Goal: Task Accomplishment & Management: Use online tool/utility

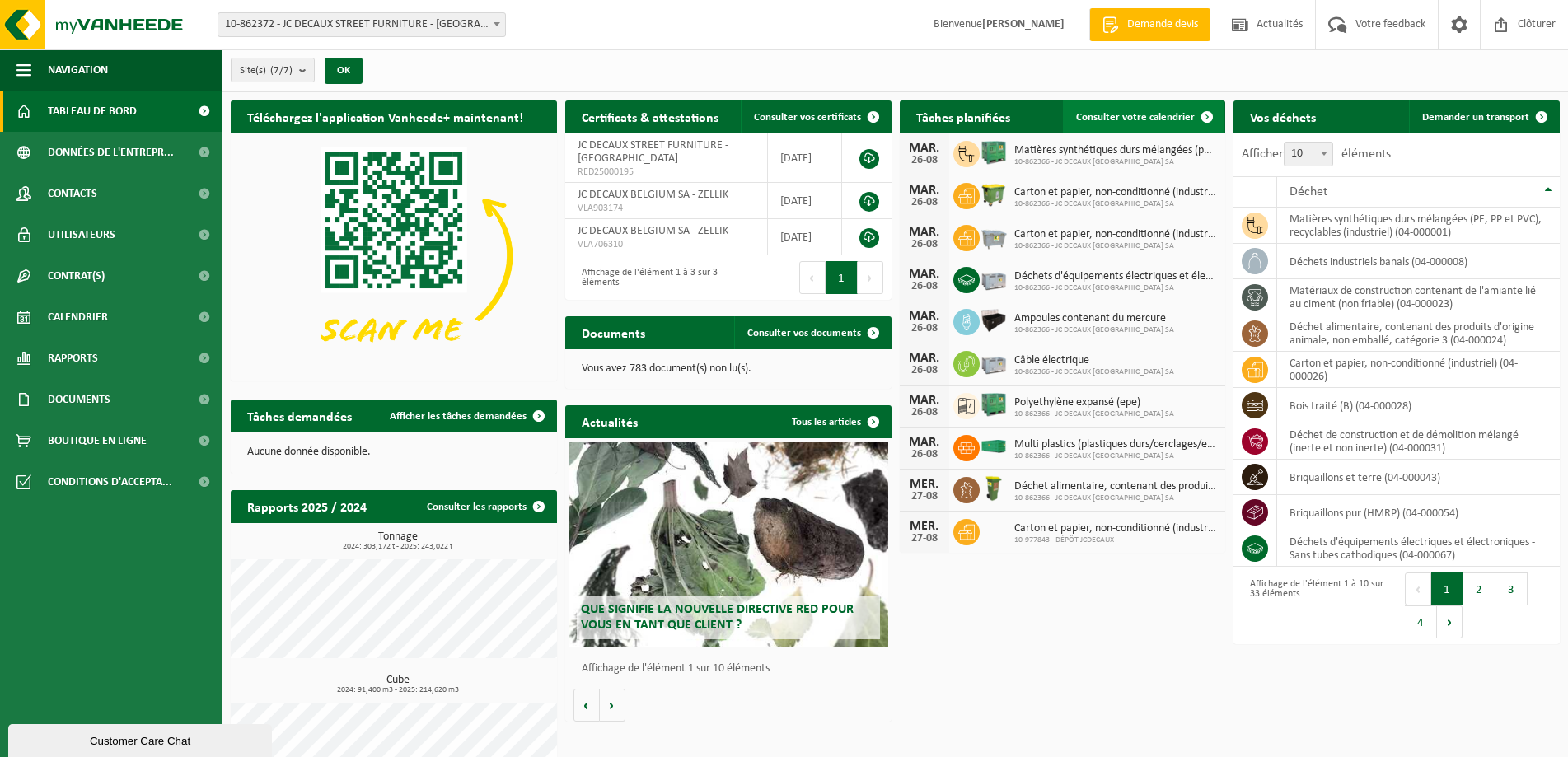
click at [1099, 117] on span "Consulter votre calendrier" at bounding box center [1135, 117] width 118 height 11
click at [1475, 117] on span "Demander un transport" at bounding box center [1475, 117] width 107 height 11
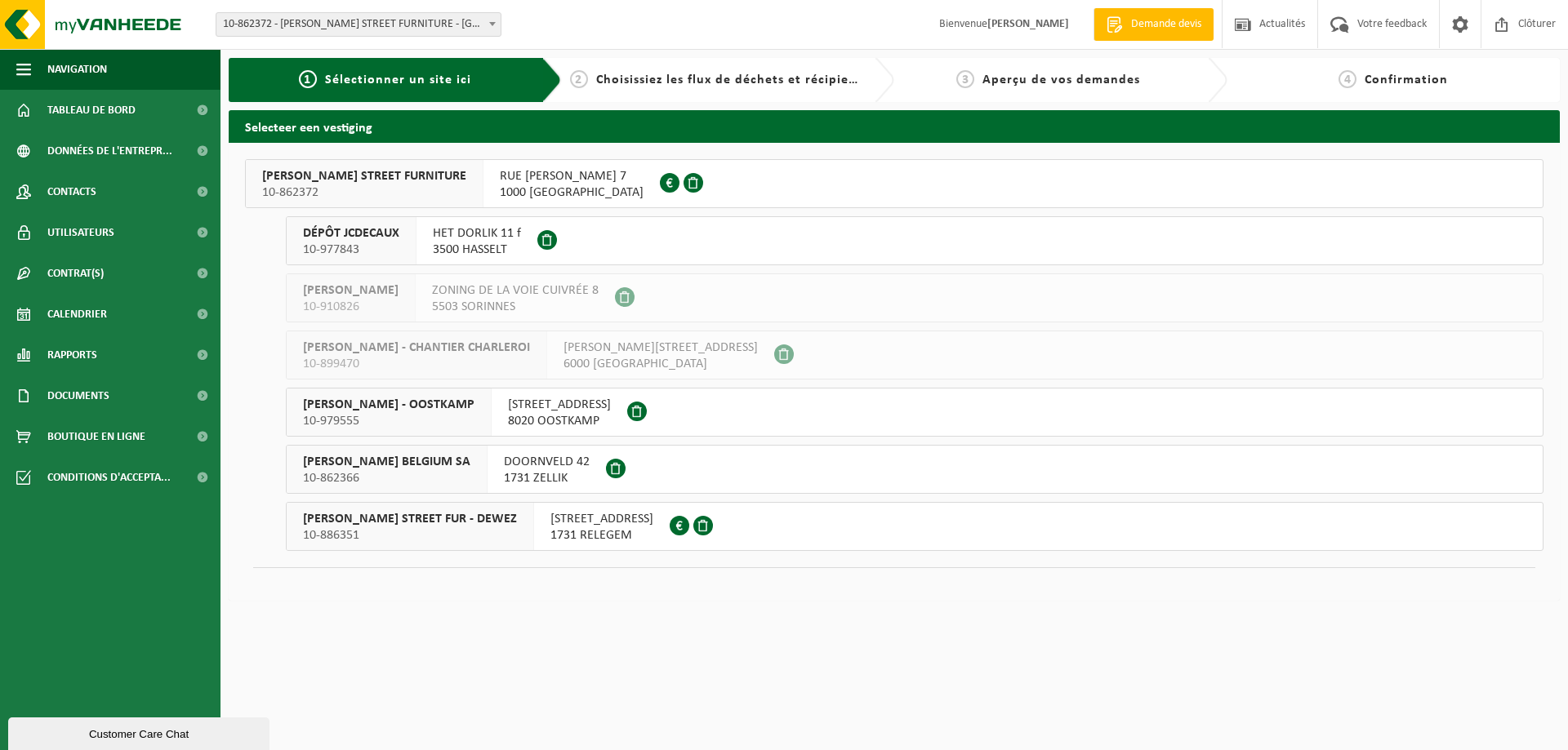
click at [556, 533] on span "1731 RELEGEM" at bounding box center [602, 536] width 103 height 17
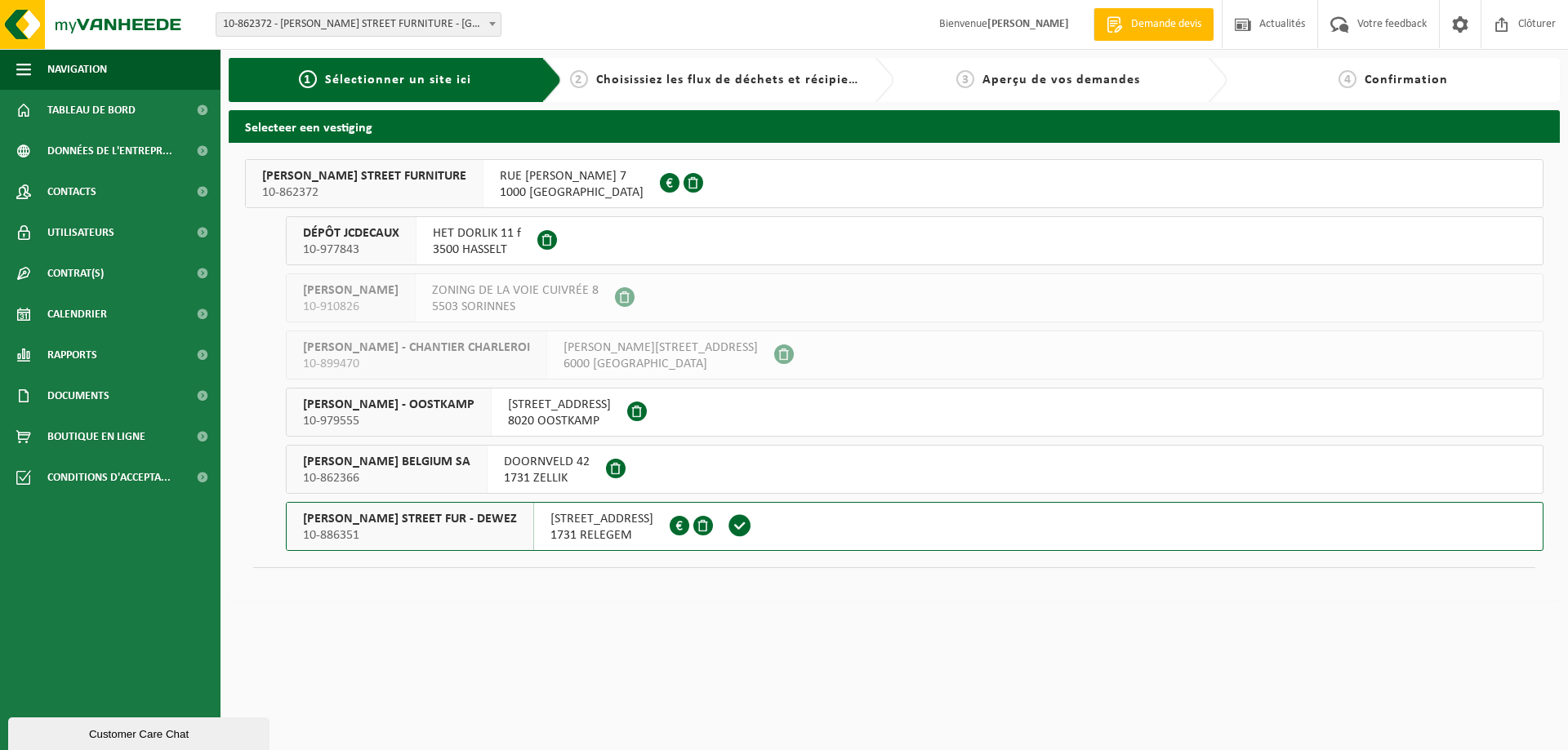
click at [728, 524] on span at bounding box center [740, 526] width 25 height 25
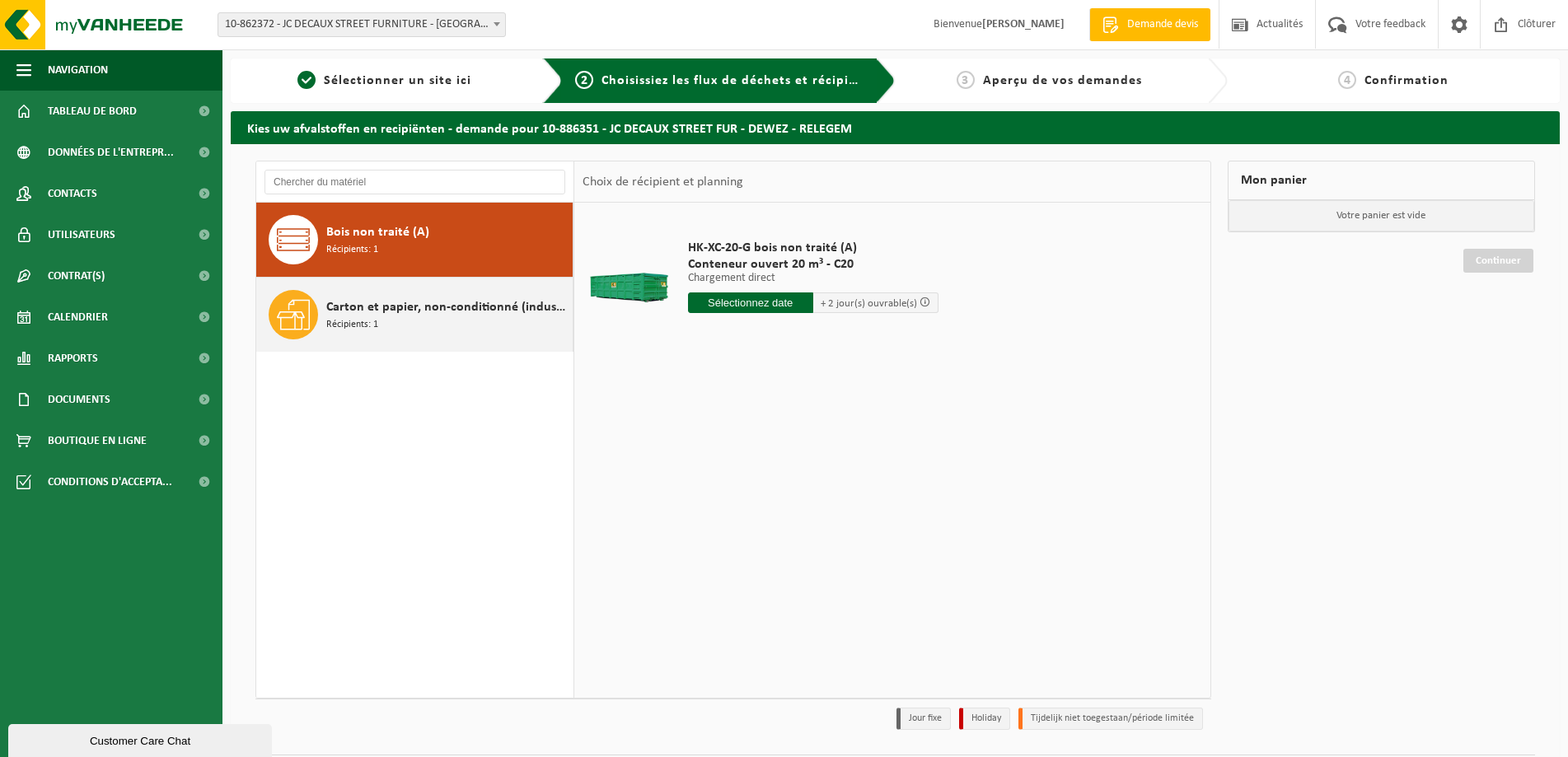
click at [409, 314] on span "Carton et papier, non-conditionné (industriel)" at bounding box center [447, 307] width 242 height 19
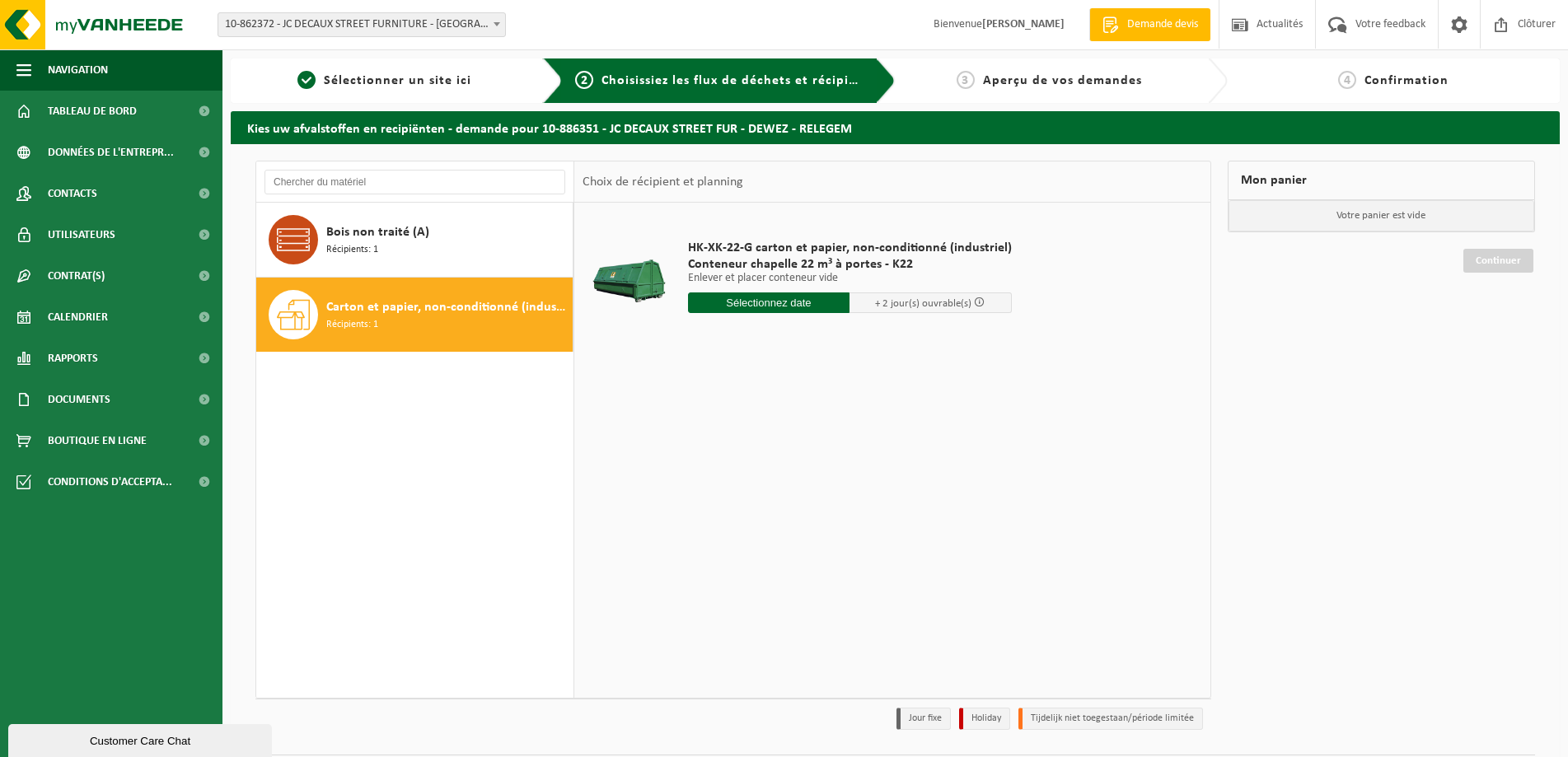
click at [778, 304] on input "text" at bounding box center [769, 302] width 163 height 20
click at [763, 511] on div "27" at bounding box center [761, 502] width 29 height 26
type input "à partir de 2025-08-27"
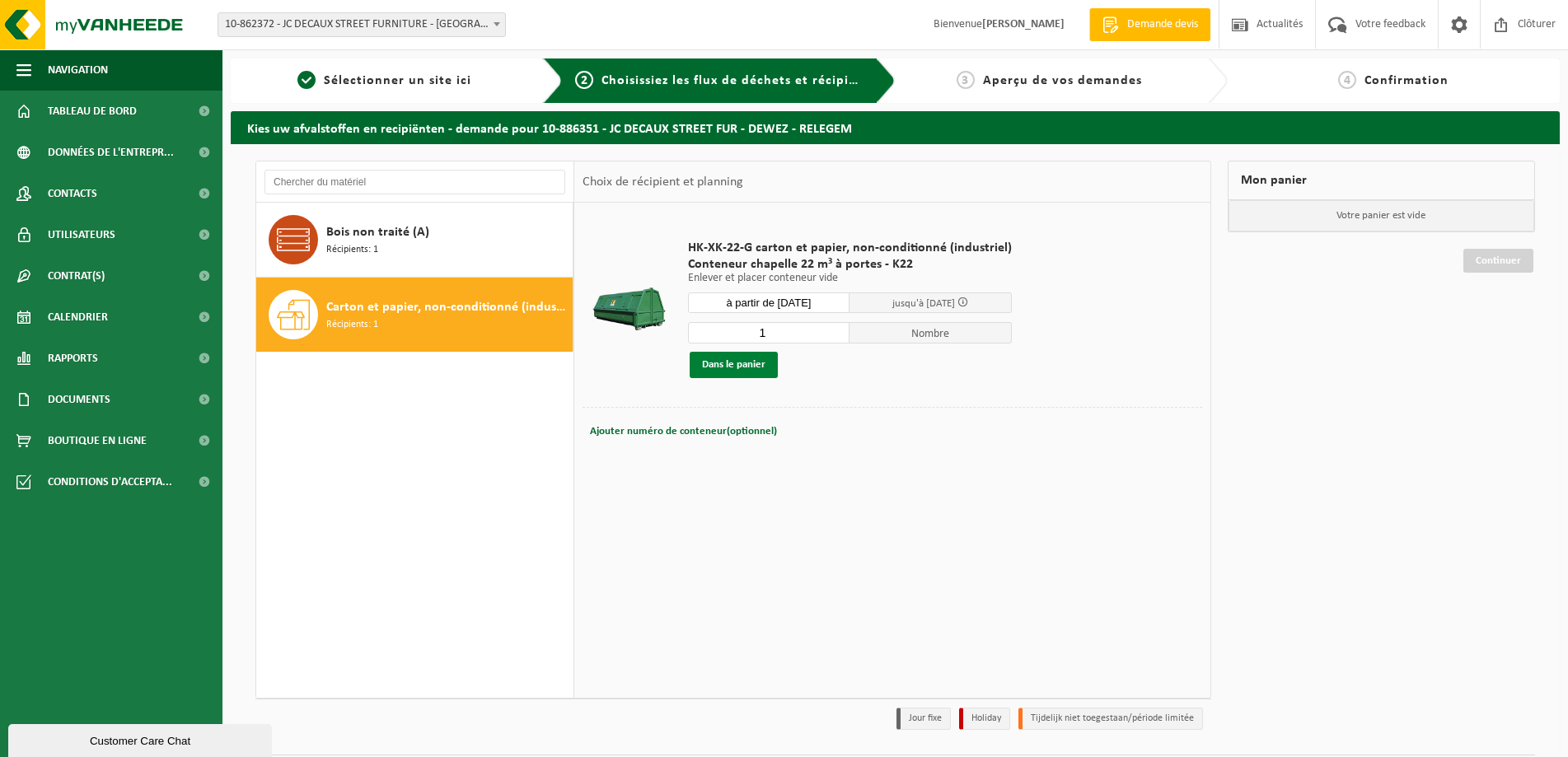
click at [750, 368] on button "Dans le panier" at bounding box center [734, 365] width 88 height 26
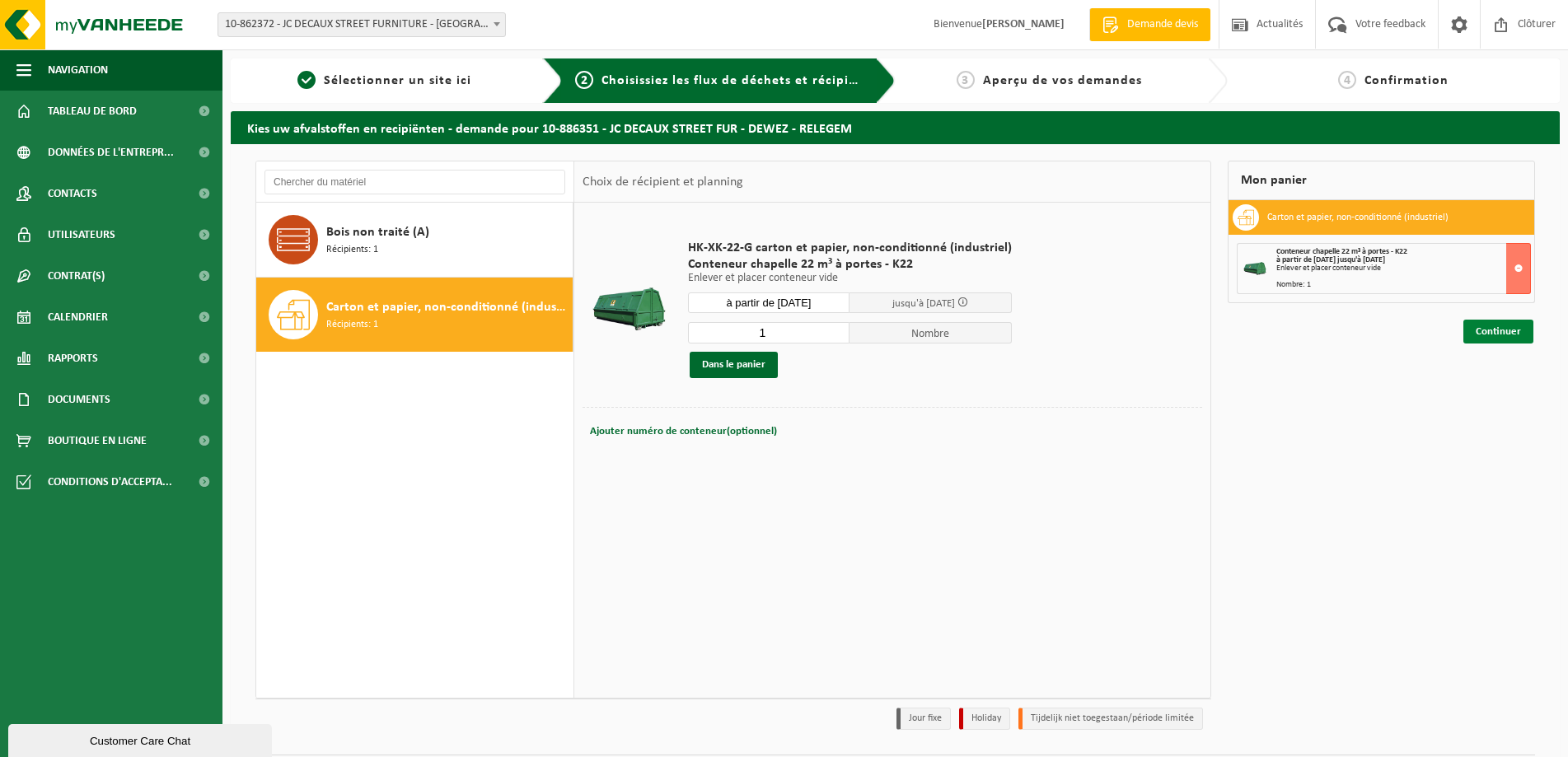
click at [1502, 338] on link "Continuer" at bounding box center [1498, 331] width 70 height 24
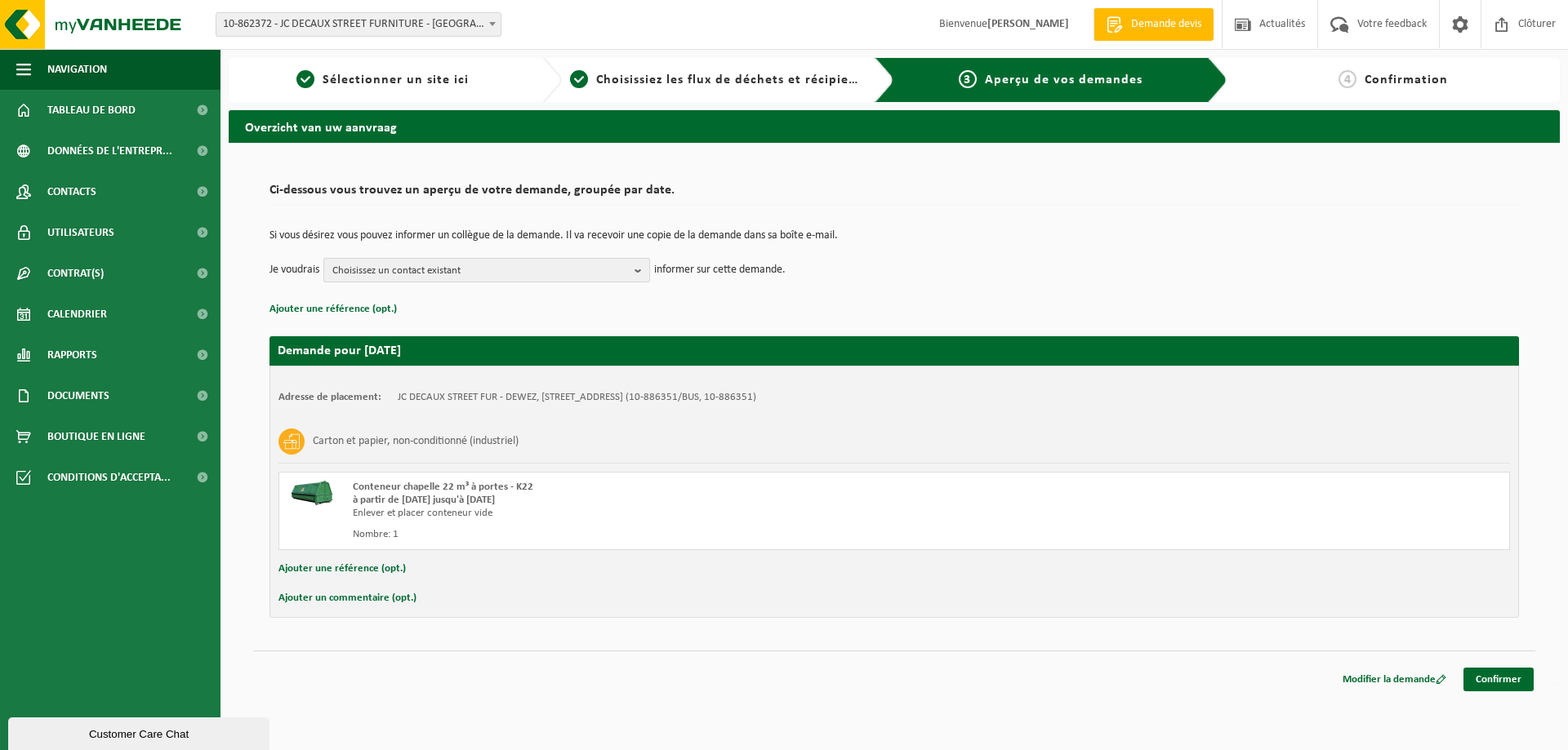
click at [602, 264] on span "Choisissez un contact existant" at bounding box center [481, 271] width 296 height 25
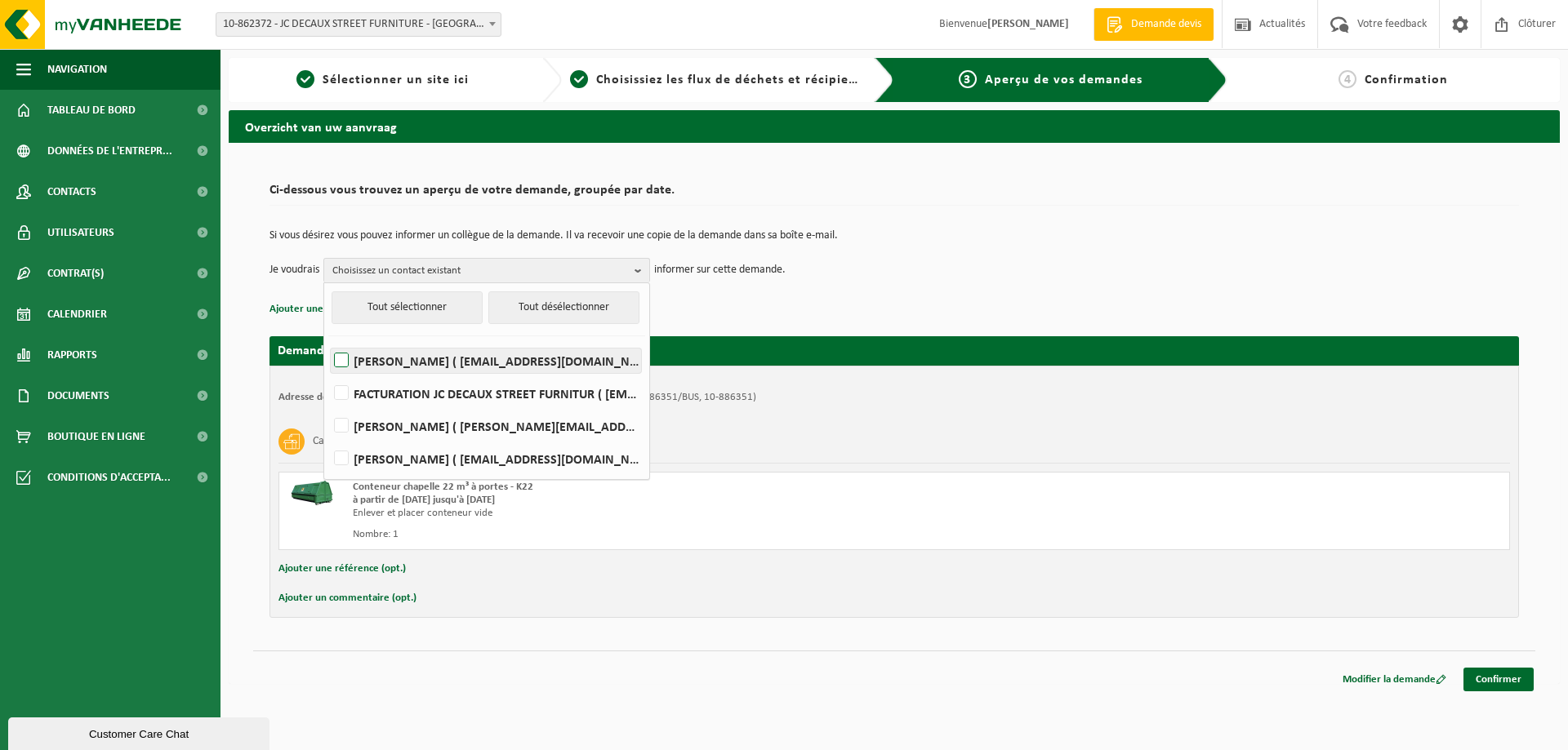
click at [348, 354] on label "jean christophe Carbone ( jeanchristophe.carbone@jcdecaux.com )" at bounding box center [486, 361] width 310 height 25
click at [328, 340] on input "jean christophe Carbone ( jeanchristophe.carbone@jcdecaux.com )" at bounding box center [327, 340] width 1 height 1
checkbox input "true"
click at [1487, 672] on link "Confirmer" at bounding box center [1498, 679] width 70 height 24
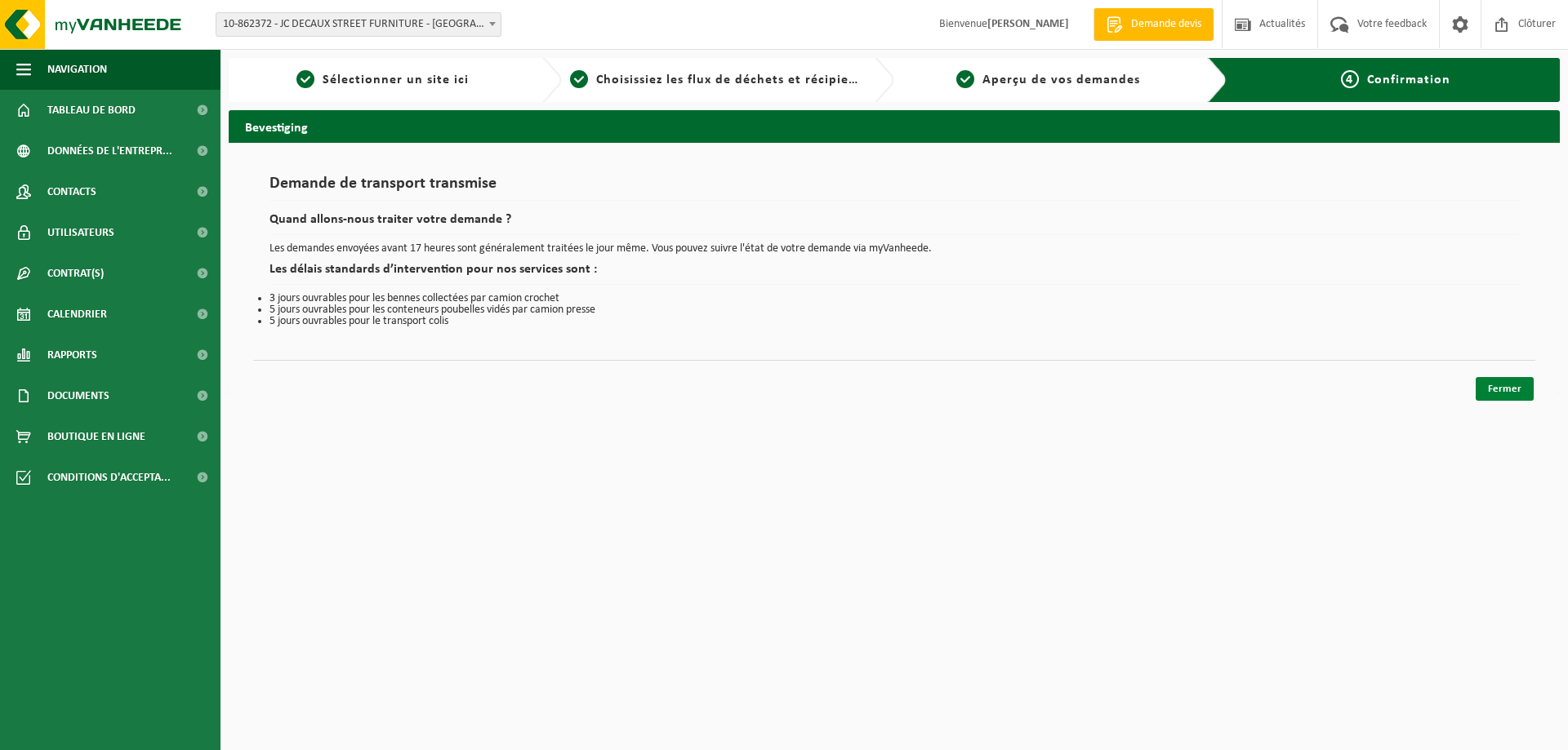
click at [1481, 389] on link "Fermer" at bounding box center [1504, 389] width 58 height 24
